Goal: Task Accomplishment & Management: Use online tool/utility

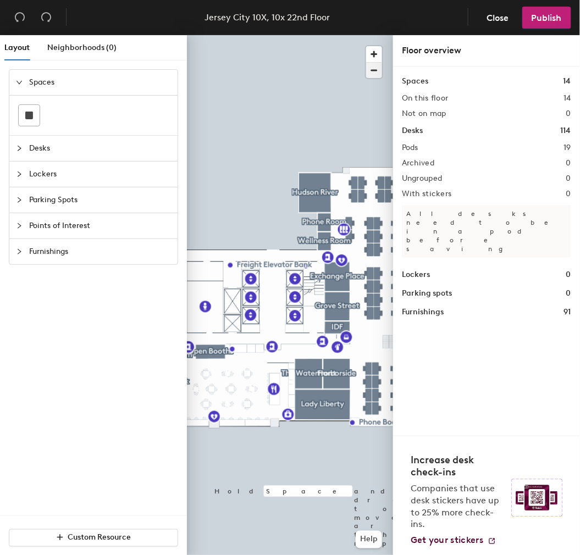
click at [366, 70] on span "button" at bounding box center [374, 70] width 16 height 15
click at [374, 67] on span "button" at bounding box center [374, 70] width 16 height 15
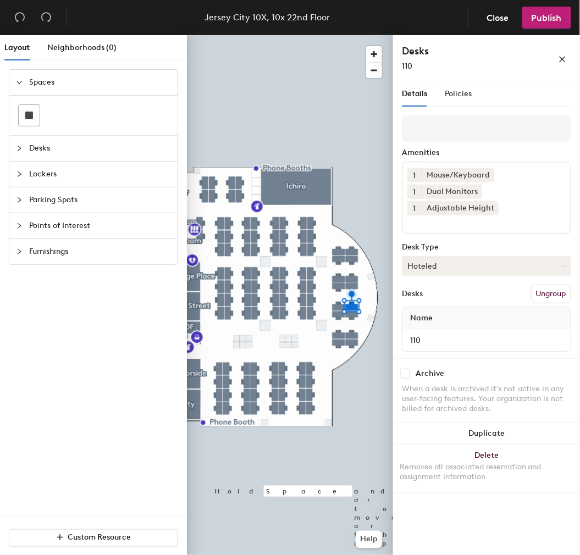
click at [442, 260] on button "Hoteled" at bounding box center [486, 266] width 169 height 20
click at [436, 295] on div "Assigned" at bounding box center [457, 300] width 110 height 16
click at [539, 20] on span "Publish" at bounding box center [546, 18] width 30 height 10
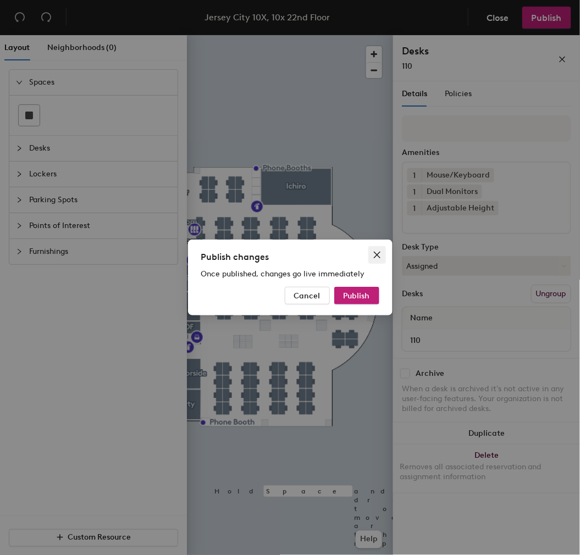
click at [380, 250] on icon "close" at bounding box center [376, 254] width 9 height 9
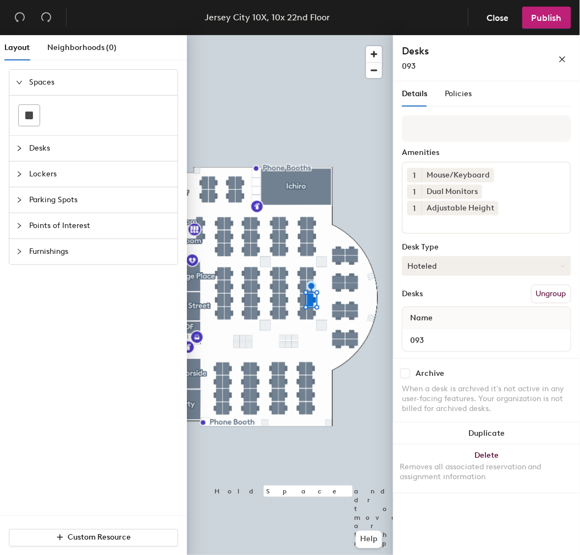
click at [502, 262] on button "Hoteled" at bounding box center [486, 266] width 169 height 20
click at [474, 245] on div "Desk Type" at bounding box center [486, 247] width 169 height 9
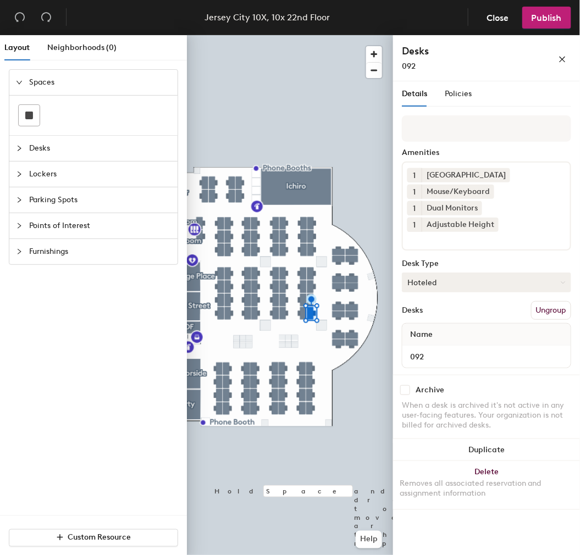
click at [443, 279] on button "Hoteled" at bounding box center [486, 282] width 169 height 20
click at [435, 315] on div "Assigned" at bounding box center [457, 316] width 110 height 16
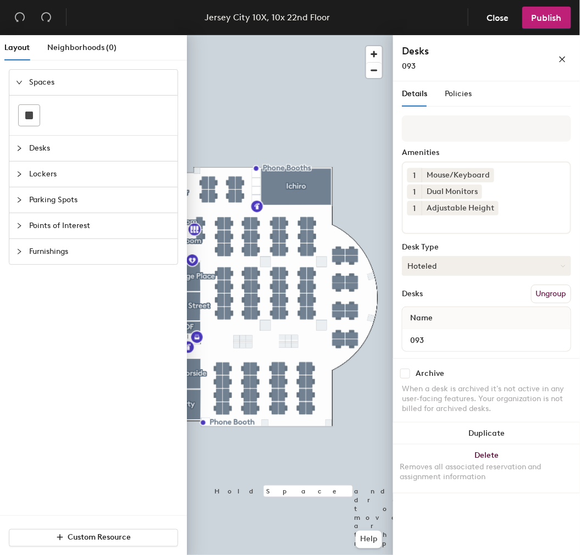
click at [433, 266] on button "Hoteled" at bounding box center [486, 266] width 169 height 20
click at [431, 296] on div "Assigned" at bounding box center [457, 300] width 110 height 16
click at [567, 19] on button "Publish" at bounding box center [546, 18] width 49 height 22
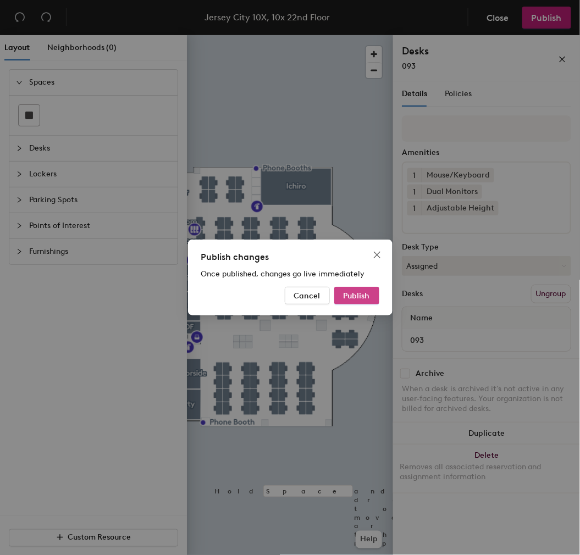
click at [356, 295] on span "Publish" at bounding box center [356, 295] width 26 height 9
